Goal: Information Seeking & Learning: Understand process/instructions

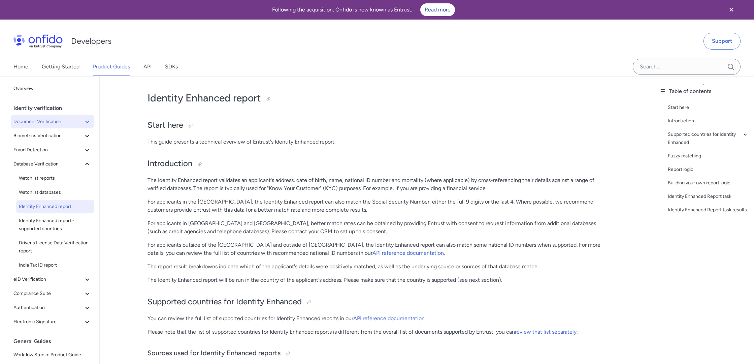
click at [85, 123] on icon at bounding box center [87, 122] width 8 height 8
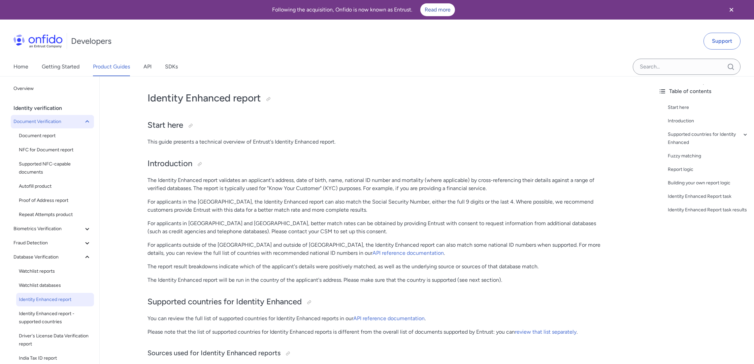
click at [85, 123] on icon at bounding box center [87, 122] width 8 height 8
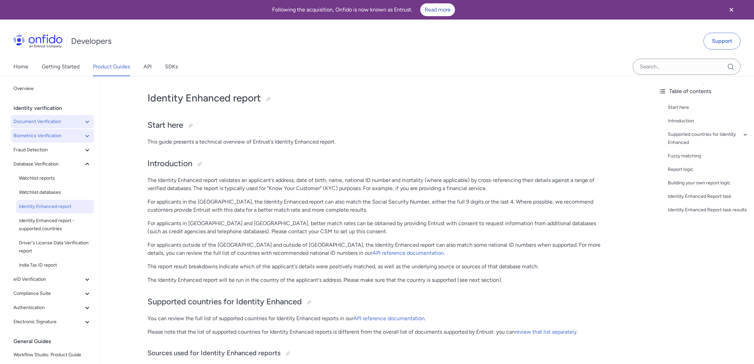
click at [87, 138] on icon at bounding box center [87, 136] width 8 height 8
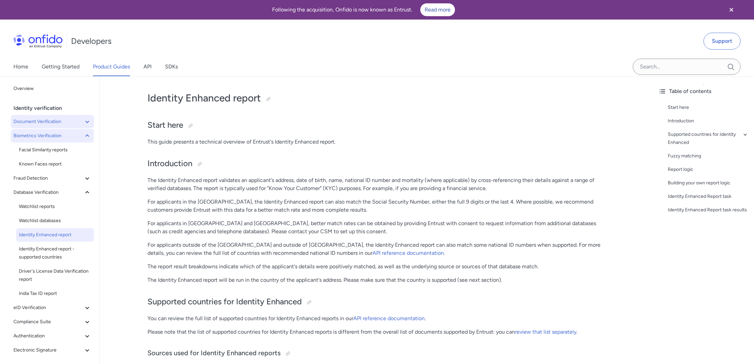
click at [87, 138] on icon at bounding box center [87, 136] width 8 height 8
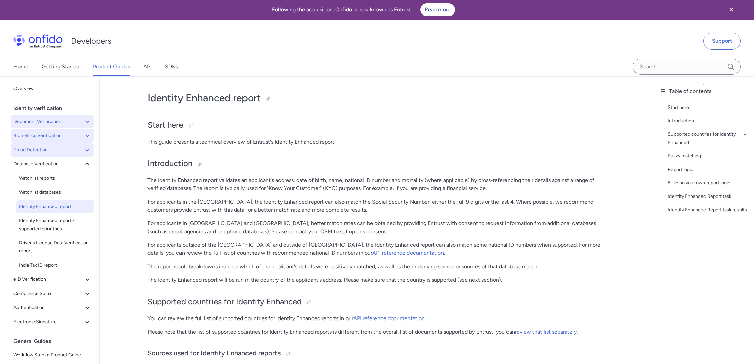
click at [88, 152] on icon at bounding box center [87, 150] width 8 height 8
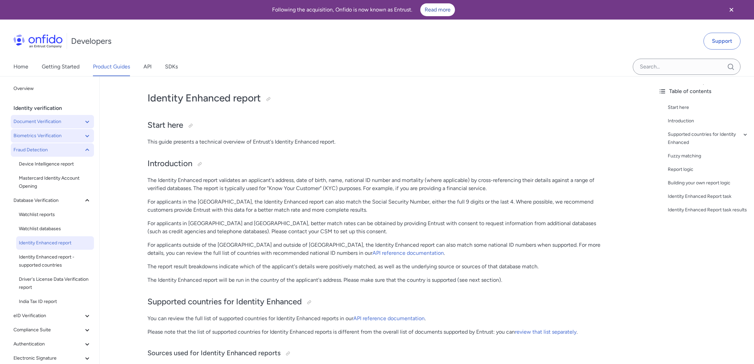
click at [88, 152] on icon at bounding box center [87, 150] width 8 height 8
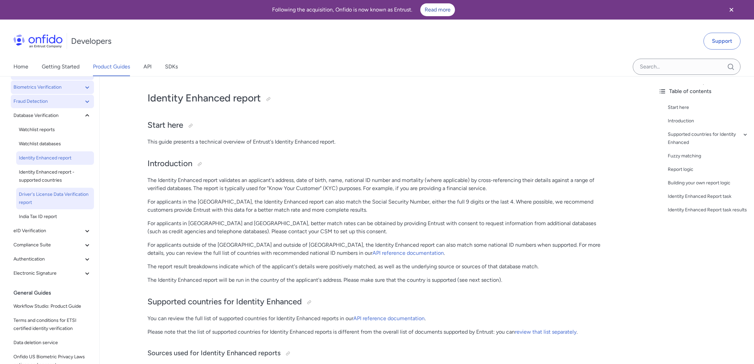
scroll to position [49, 0]
click at [87, 243] on icon at bounding box center [87, 244] width 8 height 8
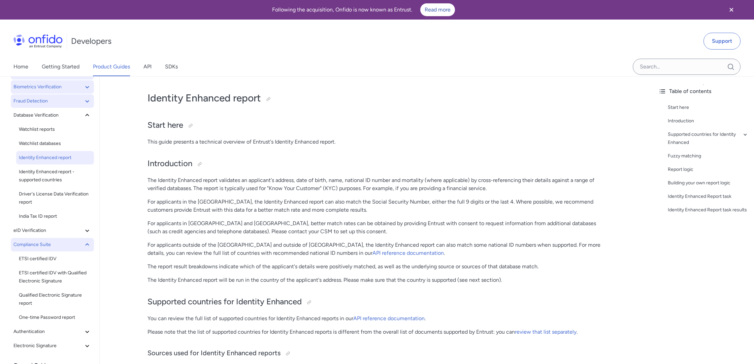
click at [87, 243] on icon at bounding box center [87, 244] width 8 height 8
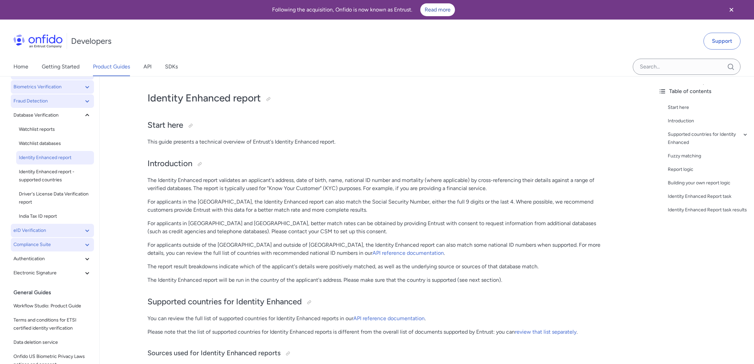
click at [88, 234] on icon at bounding box center [87, 230] width 8 height 8
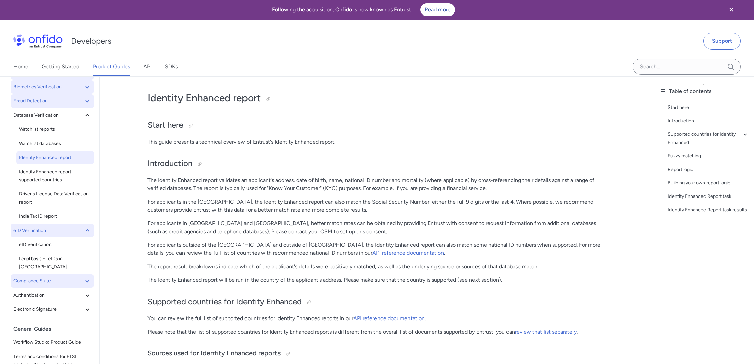
click at [88, 234] on icon at bounding box center [87, 230] width 8 height 8
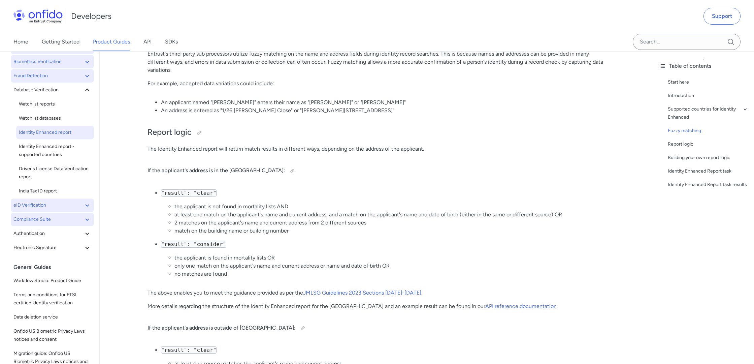
scroll to position [646, 0]
click at [199, 135] on div at bounding box center [198, 132] width 5 height 5
click at [86, 89] on icon at bounding box center [87, 90] width 8 height 8
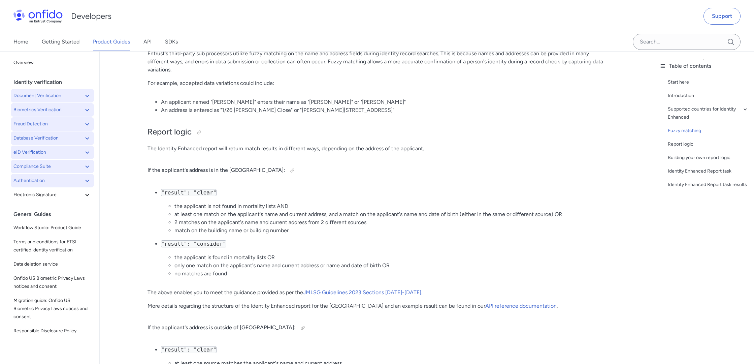
scroll to position [0, 0]
click at [684, 45] on input "Onfido search input field" at bounding box center [687, 42] width 108 height 16
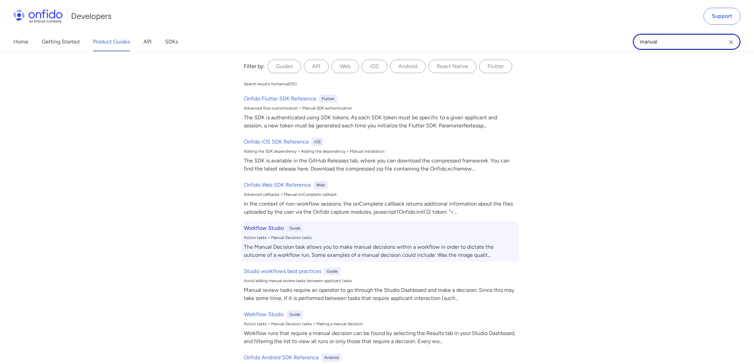
type input "manual"
click at [266, 228] on h6 "Workflow Studio" at bounding box center [264, 228] width 40 height 8
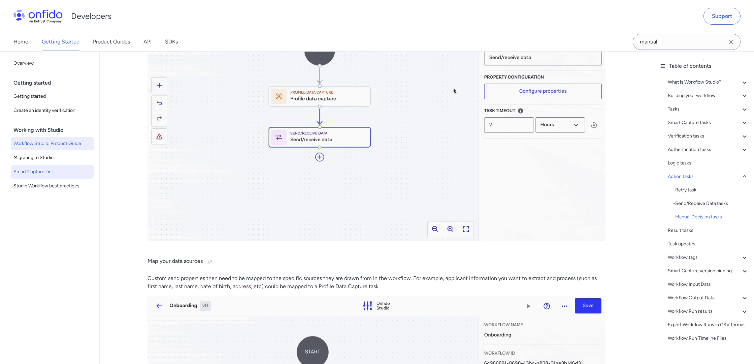
scroll to position [9981, 0]
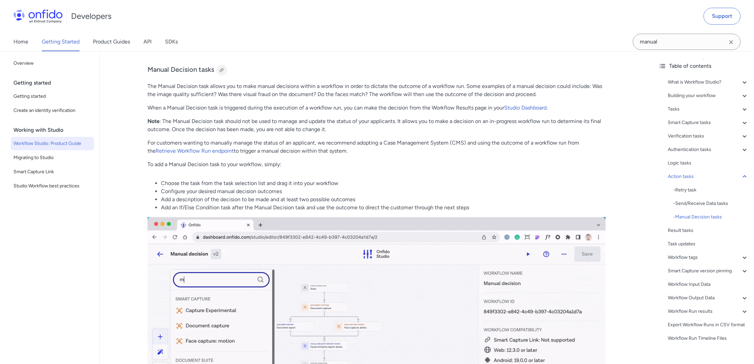
click at [224, 73] on div at bounding box center [221, 69] width 5 height 5
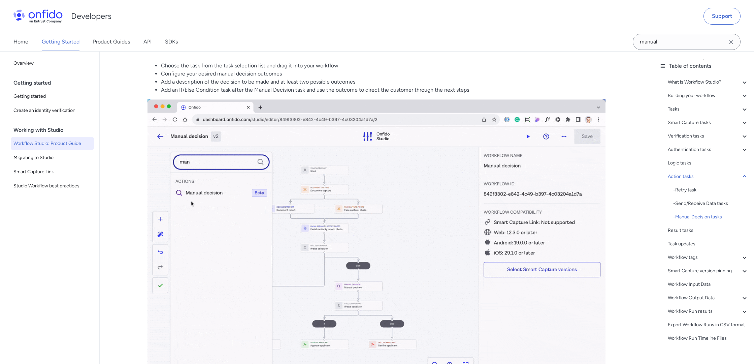
scroll to position [10098, 0]
